Goal: Task Accomplishment & Management: Use online tool/utility

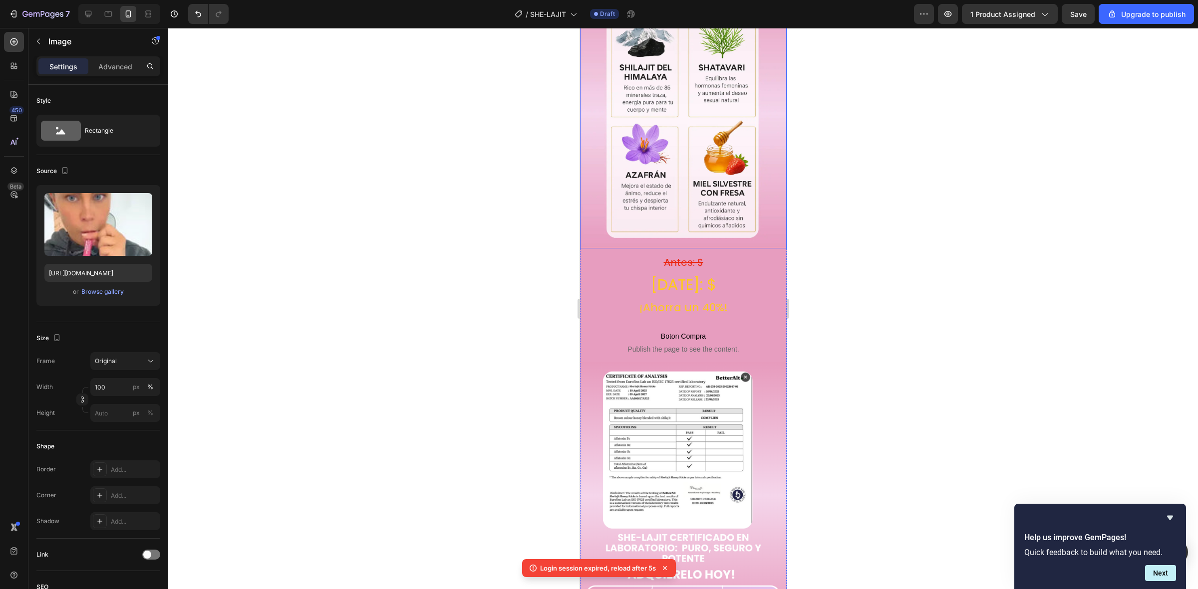
scroll to position [1560, 0]
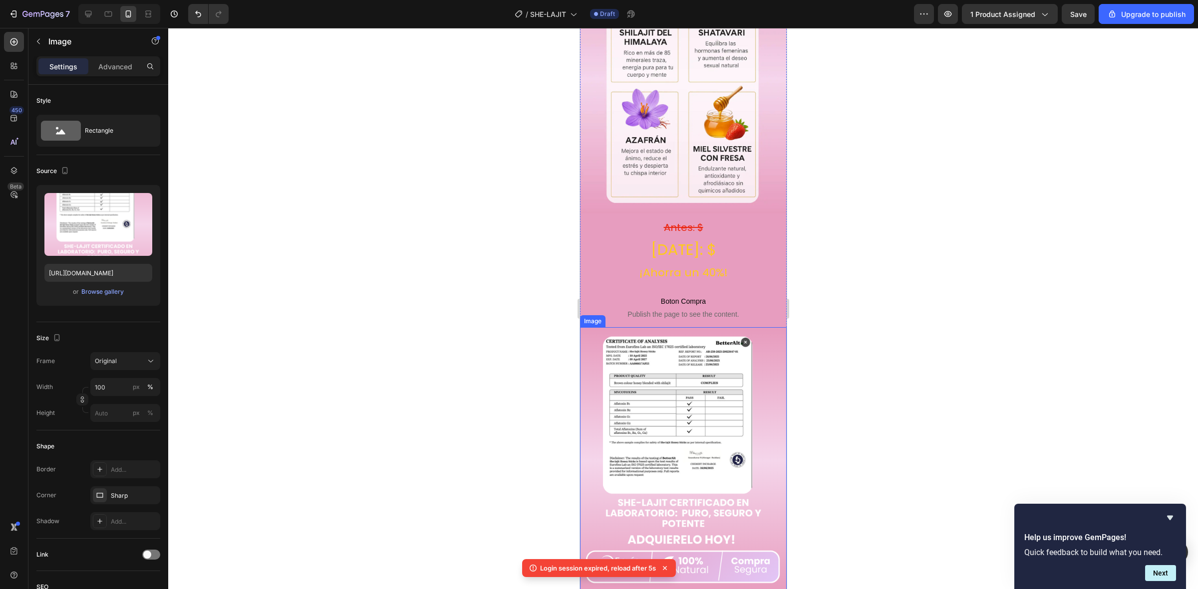
click at [594, 327] on img at bounding box center [682, 461] width 207 height 268
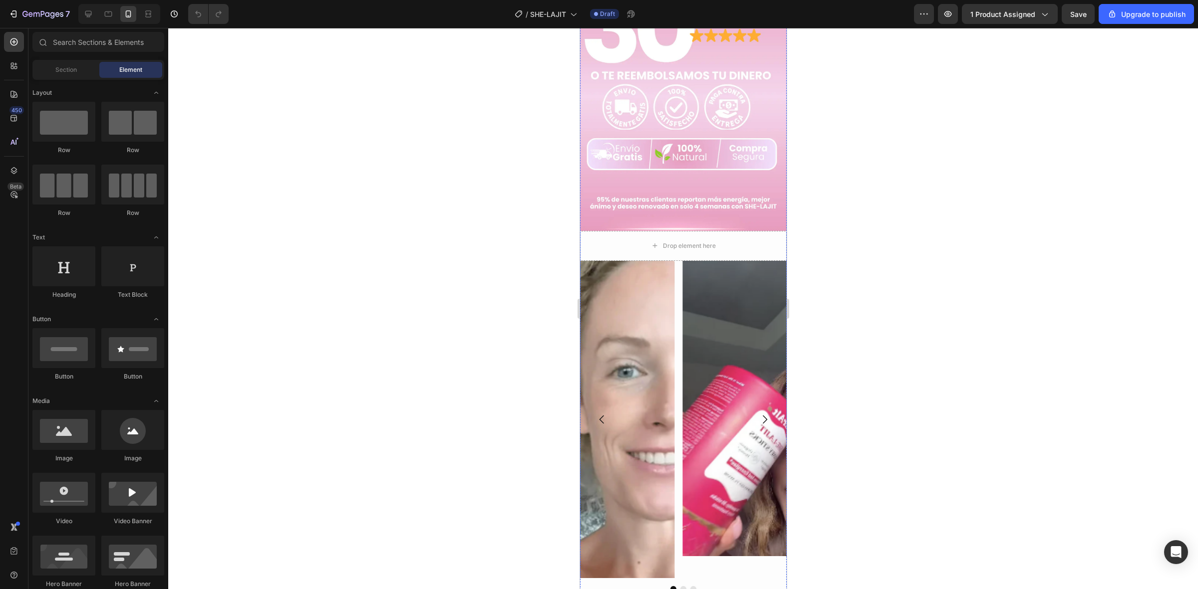
scroll to position [1622, 0]
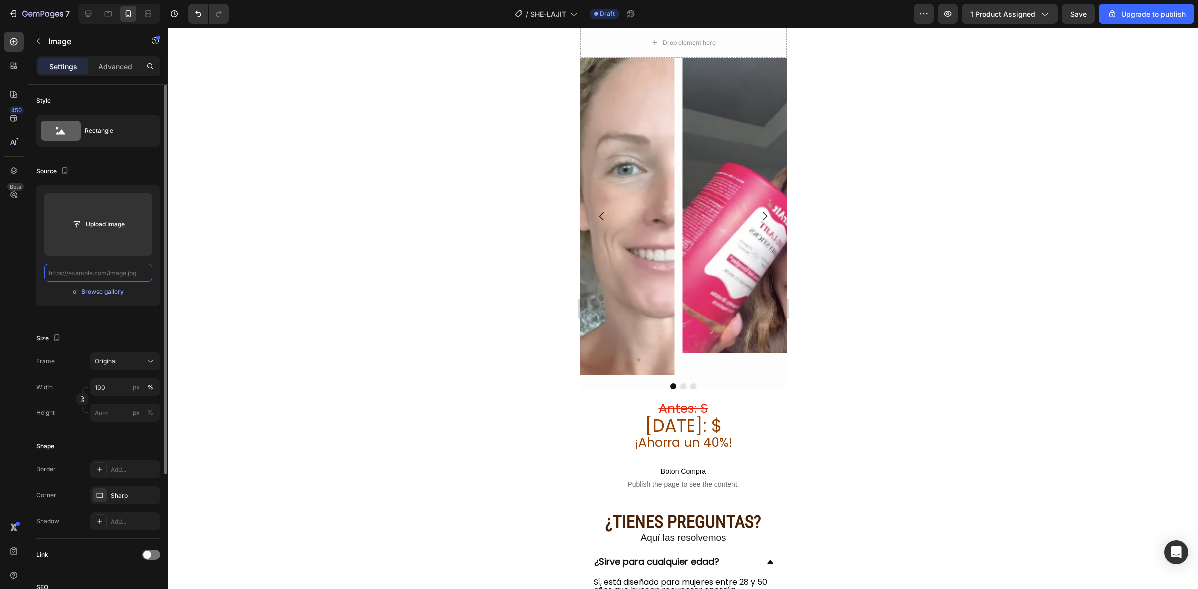
scroll to position [0, 0]
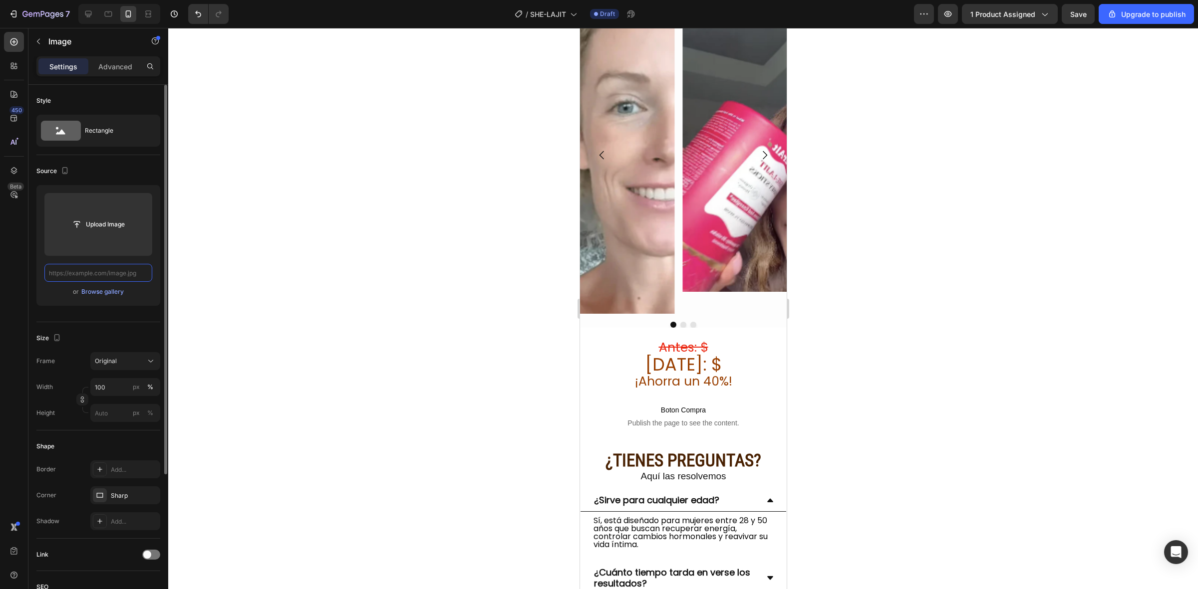
click at [106, 279] on input "text" at bounding box center [98, 273] width 108 height 18
paste input "[URL][DOMAIN_NAME][DOMAIN_NAME]"
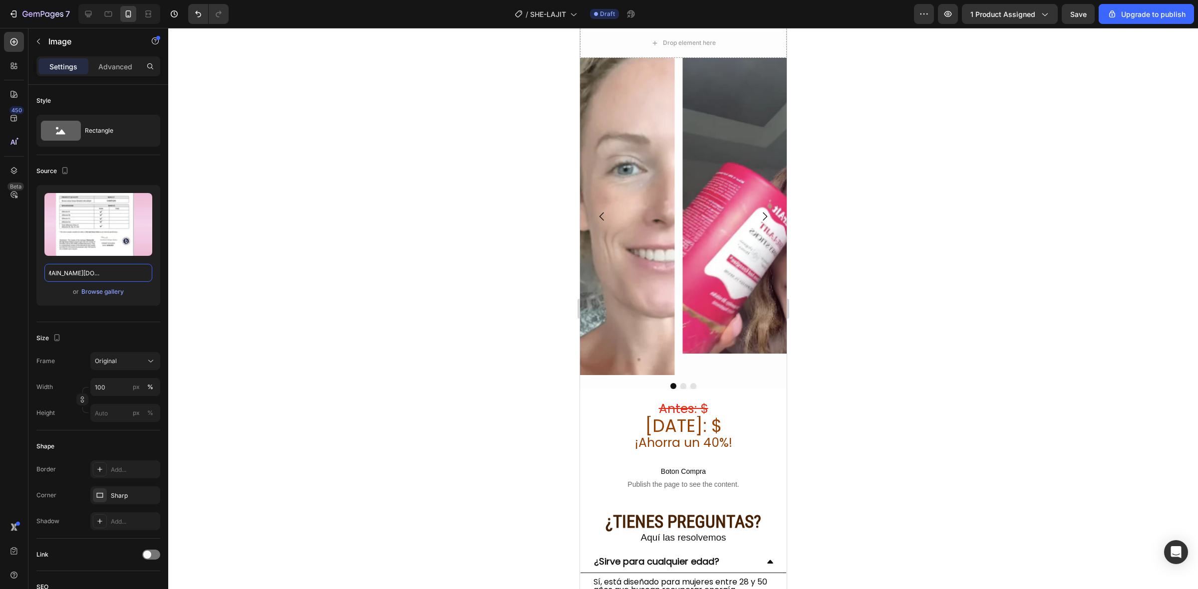
type input "[URL][DOMAIN_NAME][DOMAIN_NAME]"
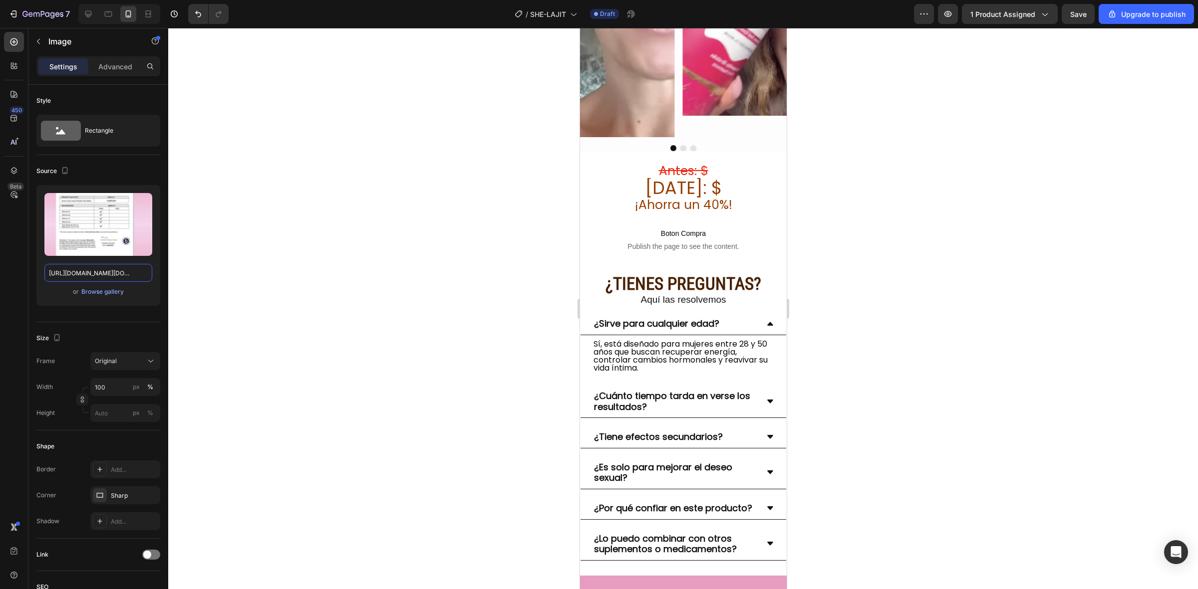
scroll to position [1934, 0]
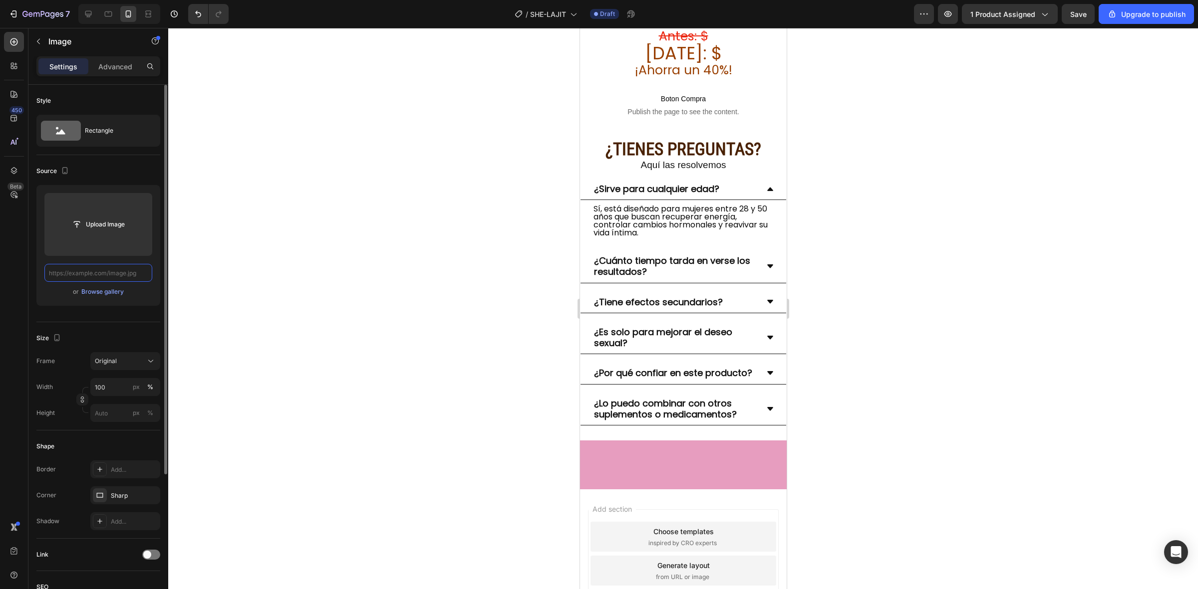
scroll to position [0, 0]
click at [110, 271] on input "text" at bounding box center [98, 273] width 108 height 18
paste input "[URL][DOMAIN_NAME][DOMAIN_NAME]"
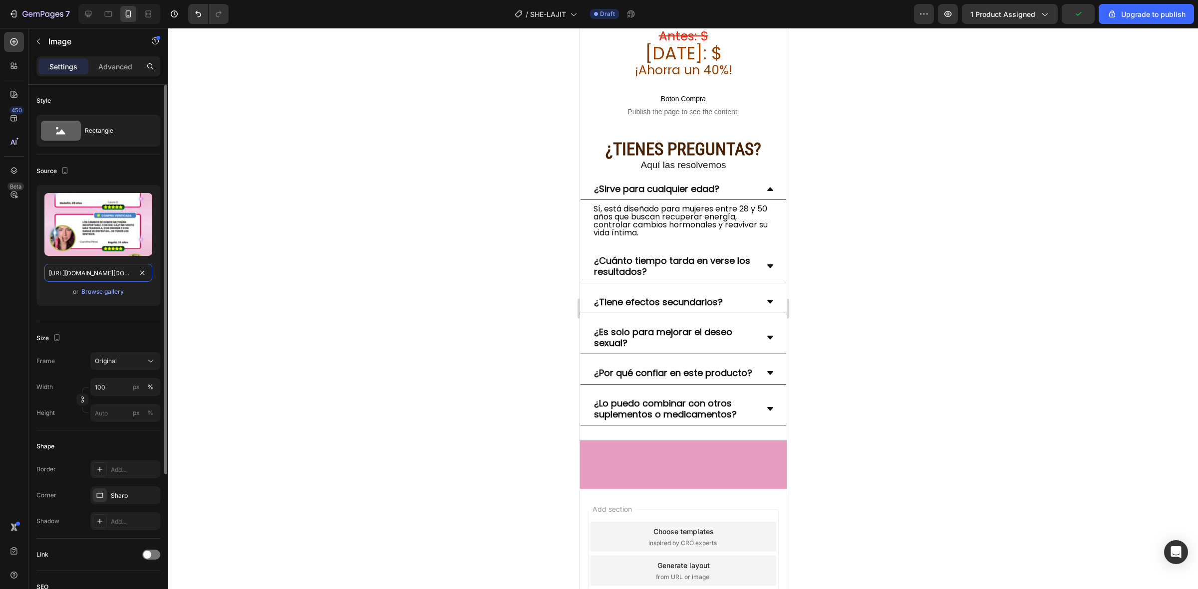
scroll to position [0, 226]
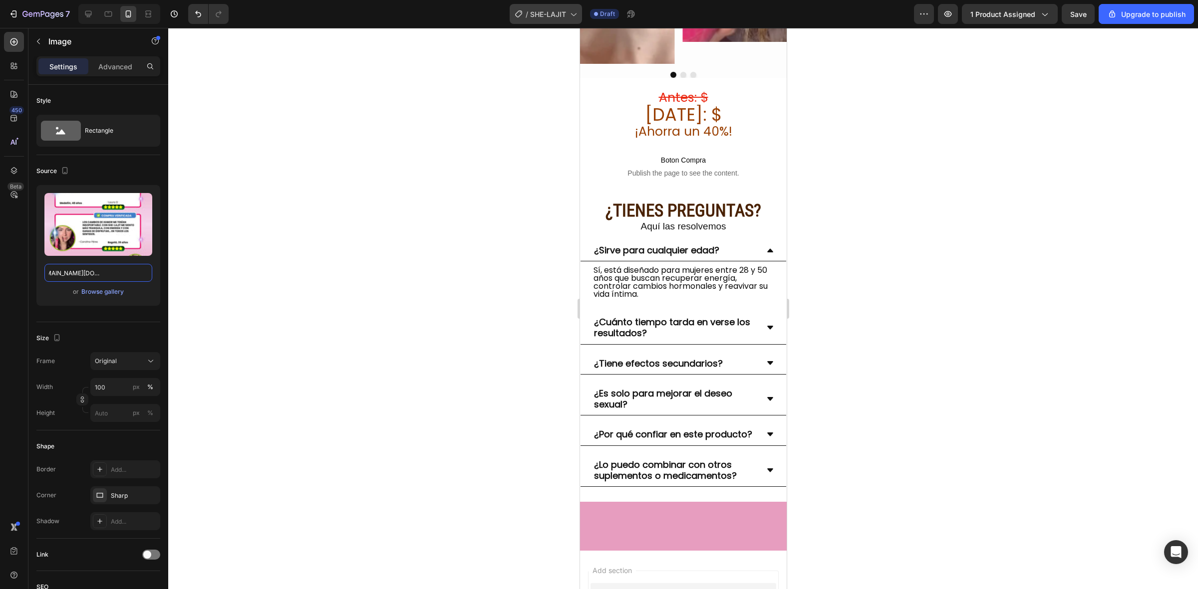
type input "[URL][DOMAIN_NAME][DOMAIN_NAME]"
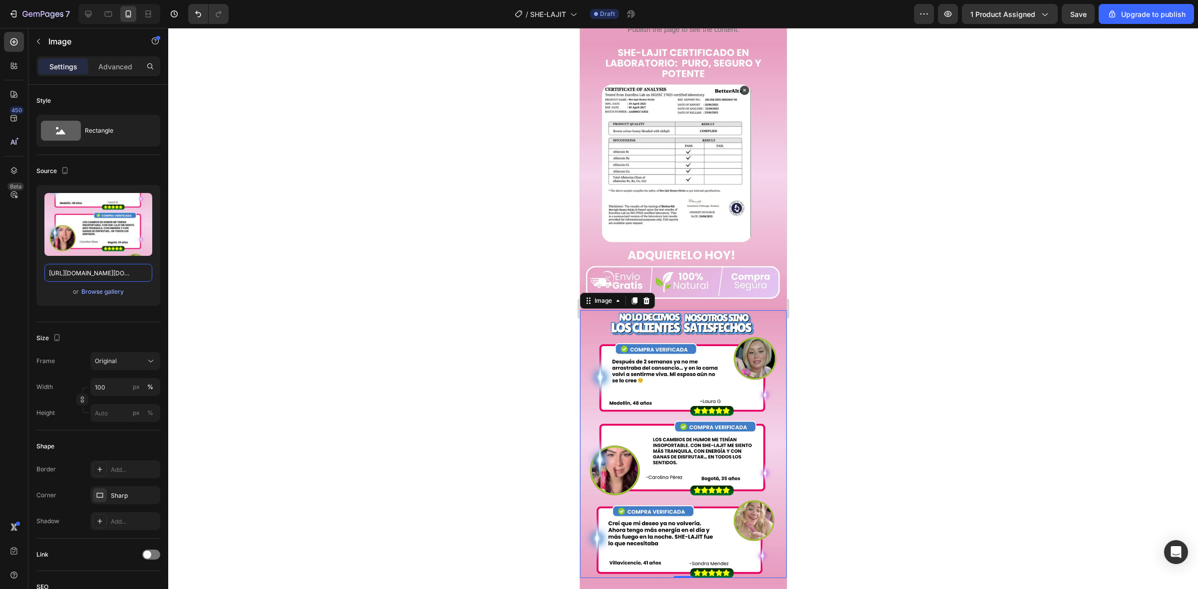
scroll to position [749, 0]
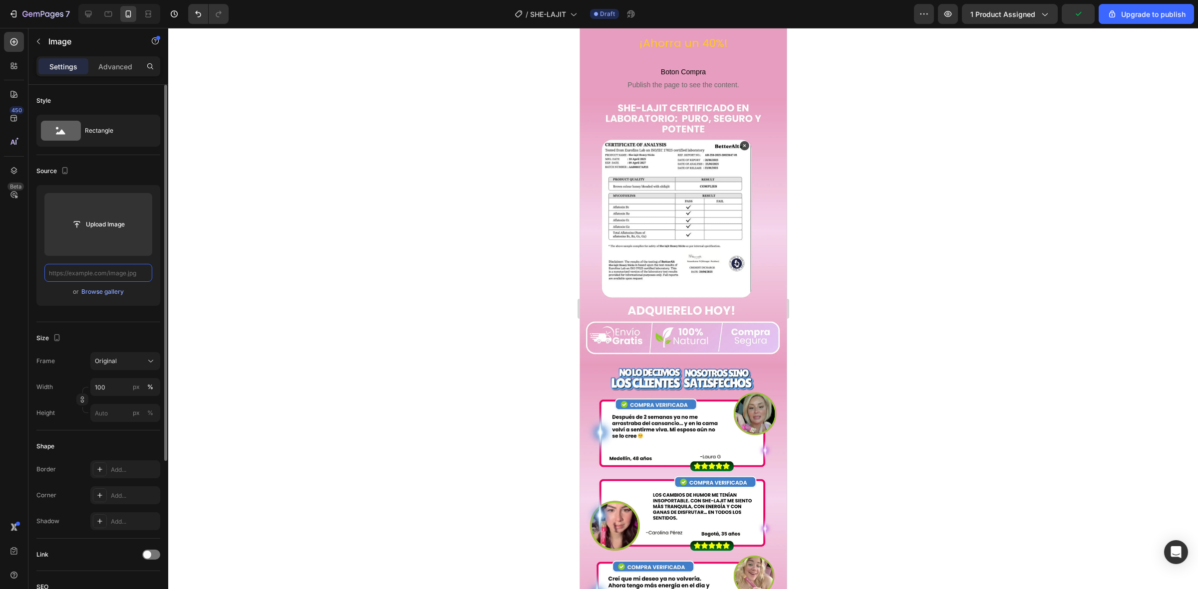
scroll to position [0, 0]
click at [100, 275] on input "text" at bounding box center [98, 273] width 108 height 18
paste input "[URL][DOMAIN_NAME][DOMAIN_NAME]"
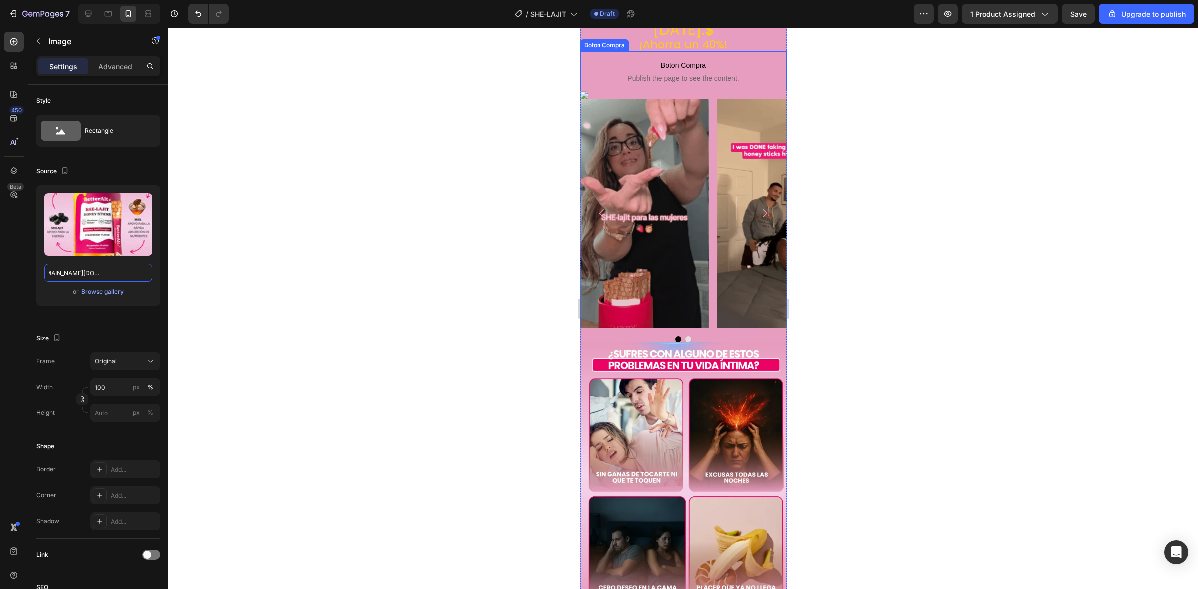
scroll to position [125, 0]
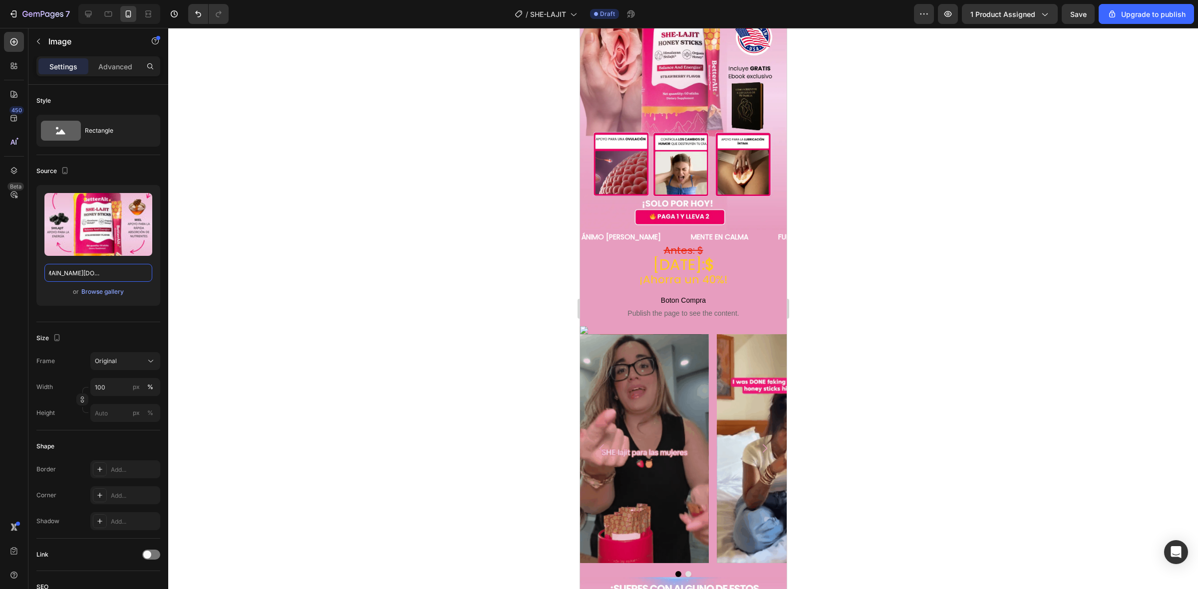
type input "[URL][DOMAIN_NAME][DOMAIN_NAME]"
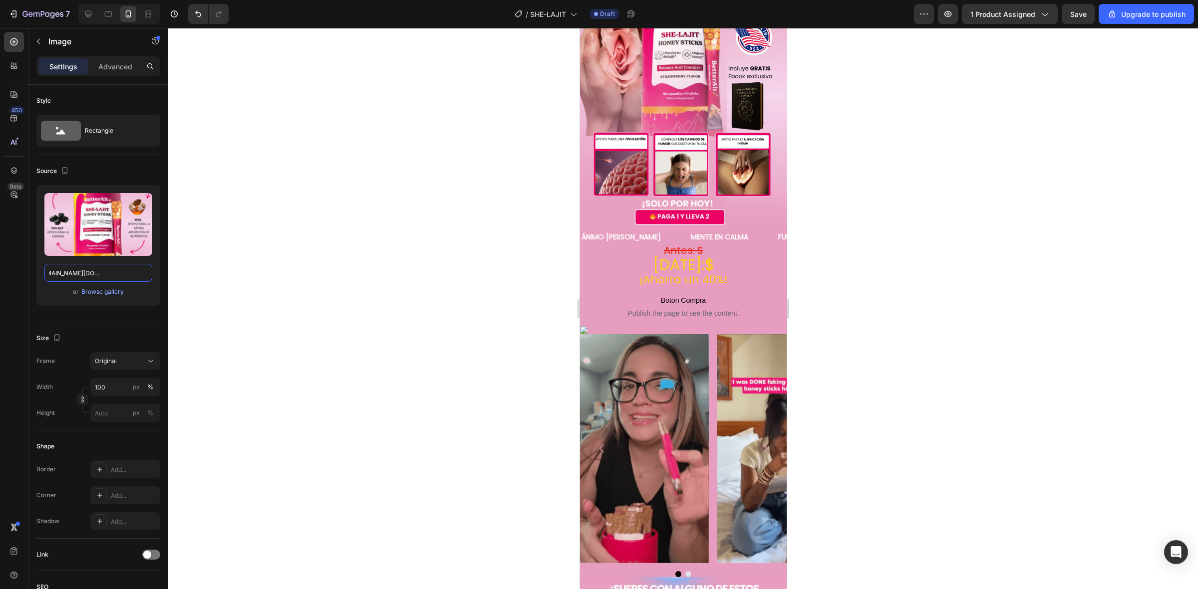
scroll to position [0, 0]
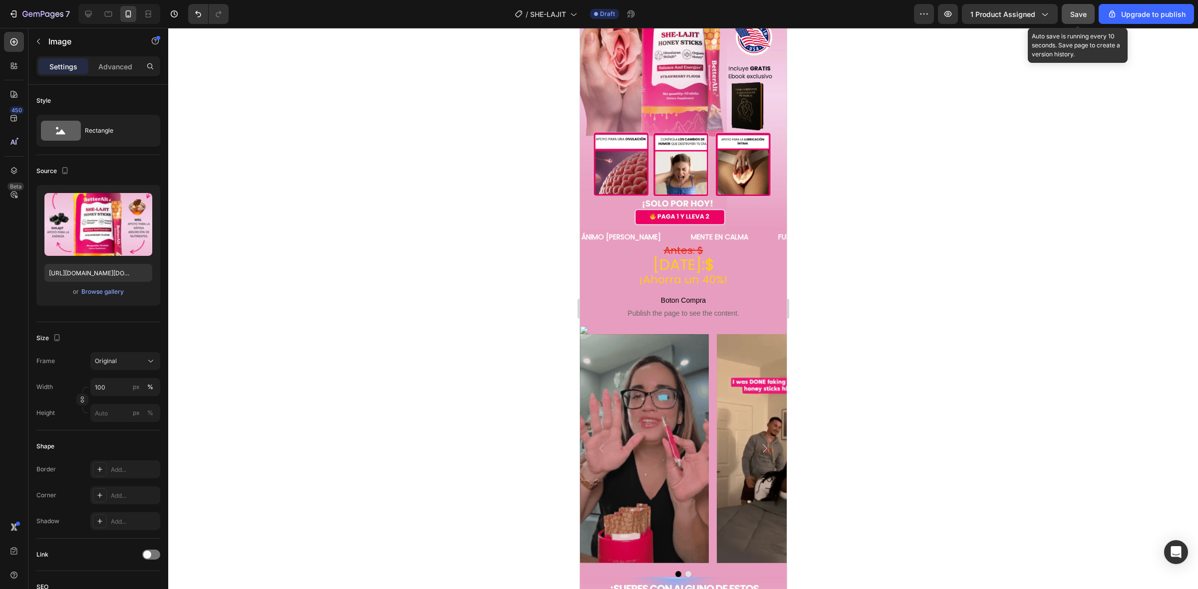
click at [1074, 13] on span "Save" at bounding box center [1078, 14] width 16 height 8
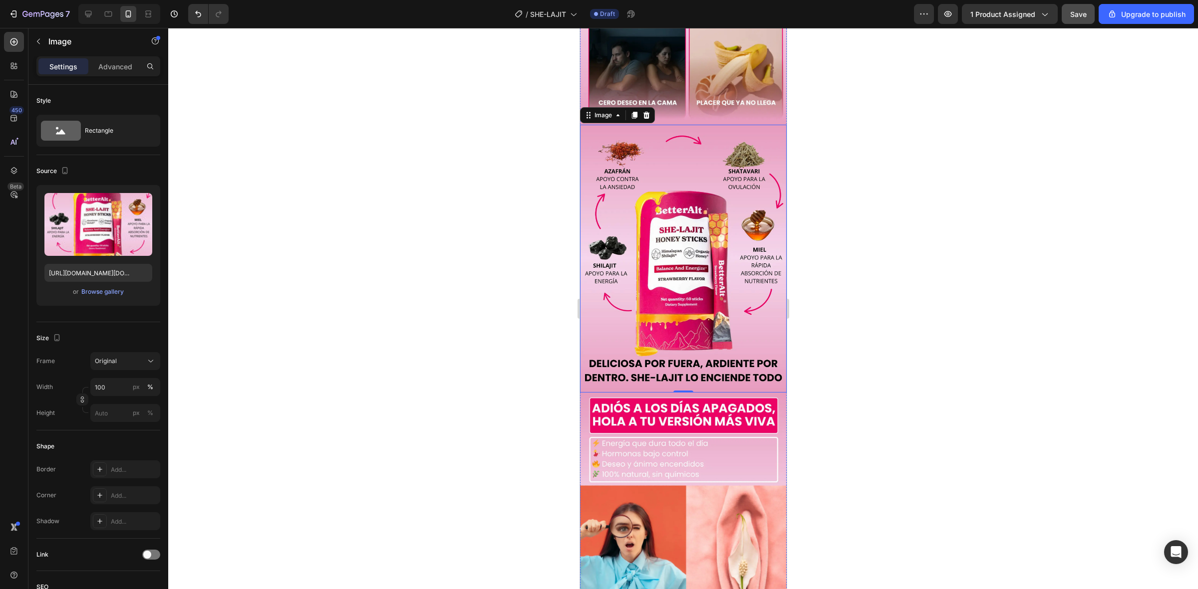
scroll to position [873, 0]
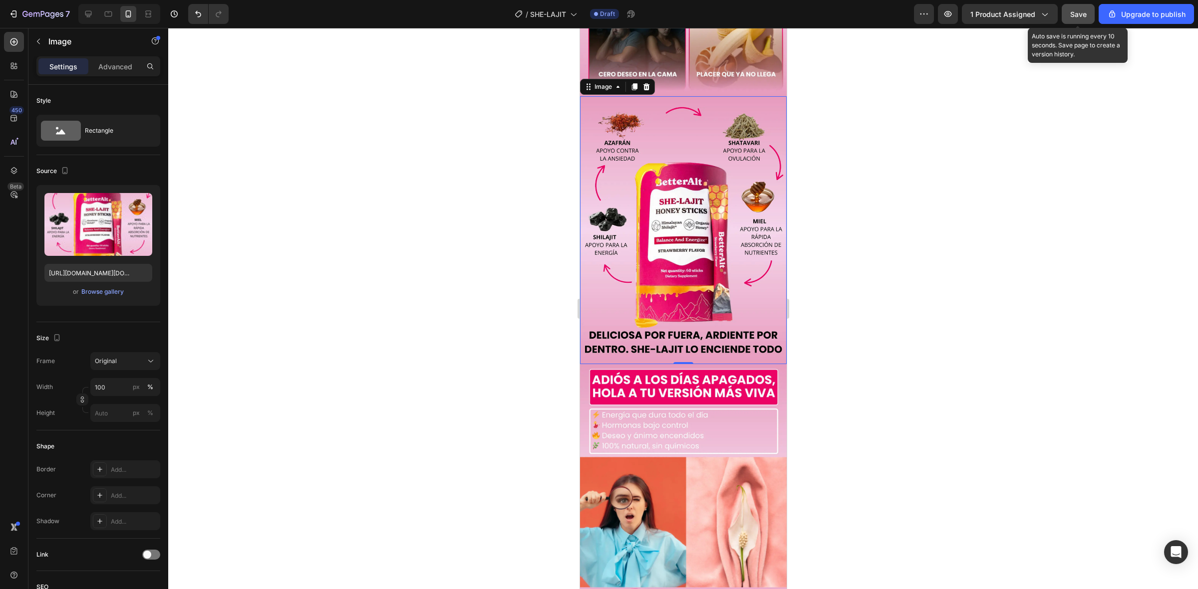
click at [1079, 11] on span "Save" at bounding box center [1078, 14] width 16 height 8
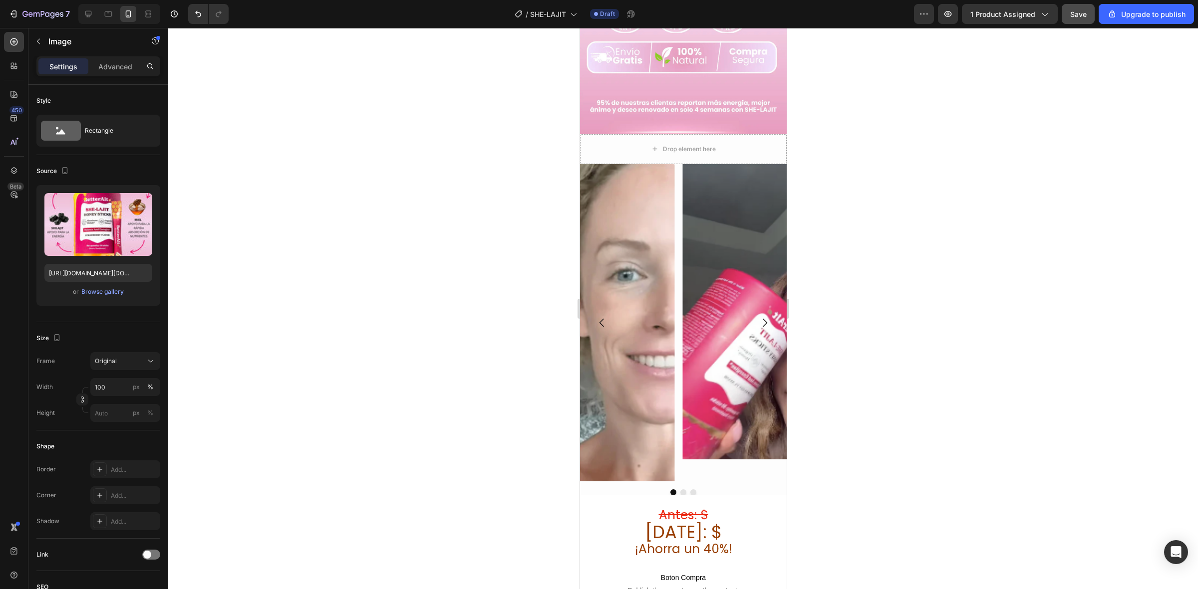
scroll to position [2683, 0]
